Goal: Navigation & Orientation: Find specific page/section

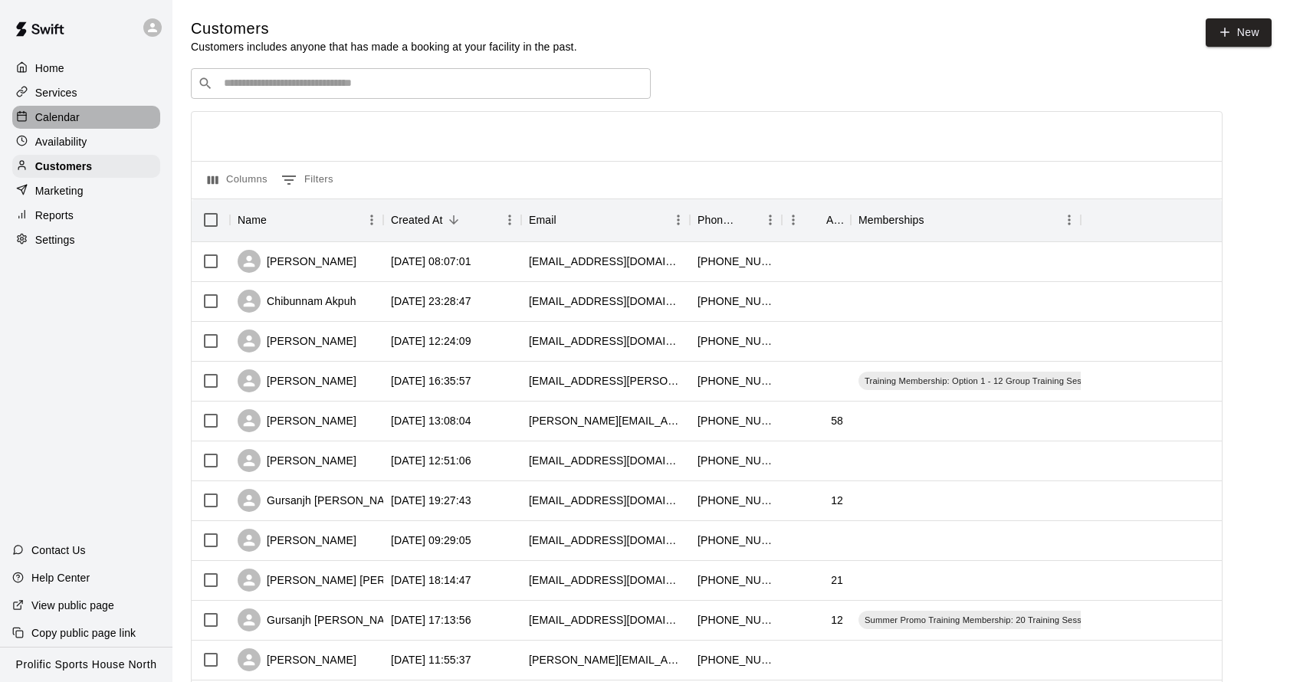
click at [75, 110] on p "Calendar" at bounding box center [57, 117] width 44 height 15
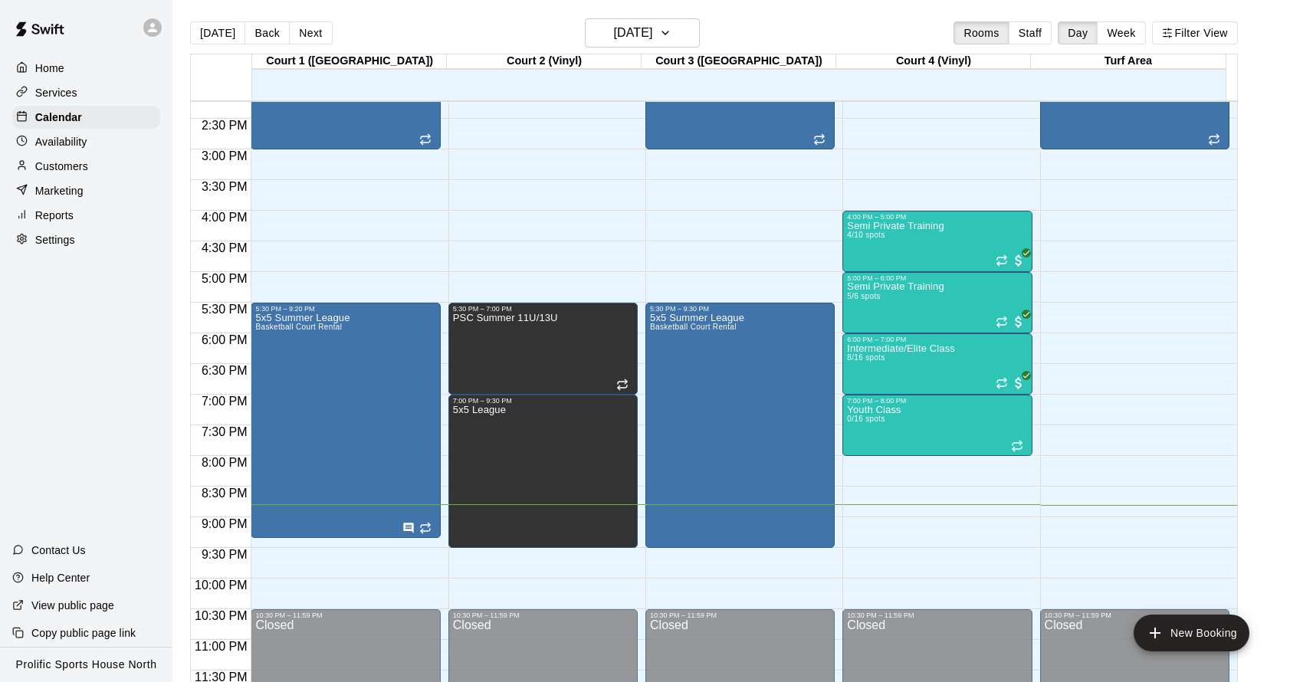
scroll to position [874, 0]
